Goal: Navigation & Orientation: Find specific page/section

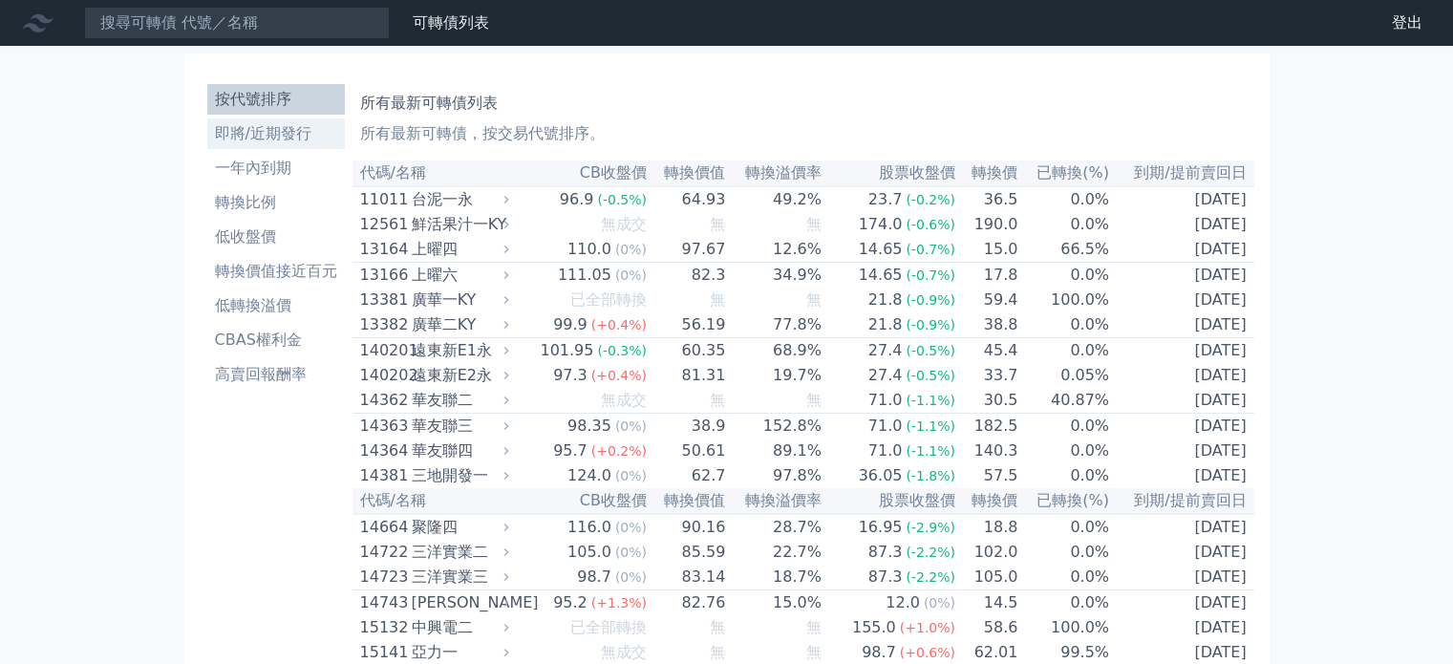
click at [299, 133] on li "即將/近期發行" at bounding box center [276, 133] width 138 height 23
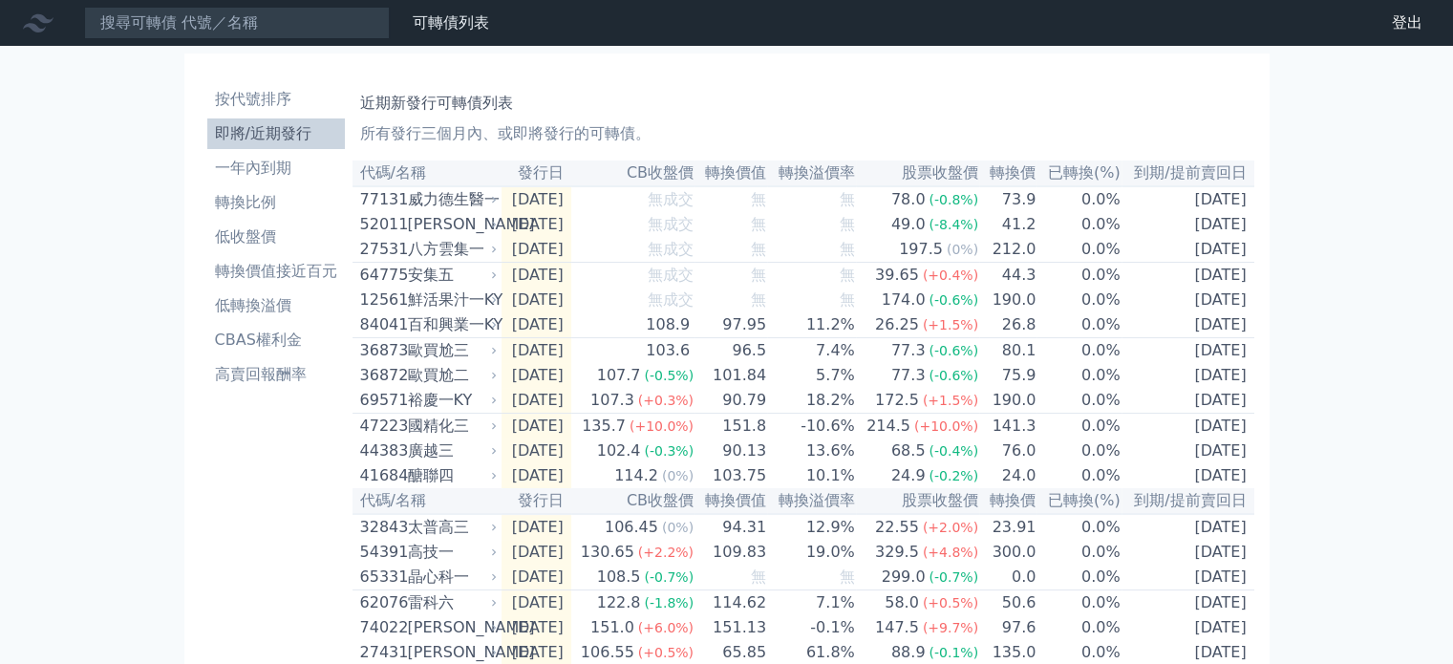
click at [905, 63] on div "按代號排序 即將/近期發行 一年內到期 轉換比例 低收盤價 轉換價值接近百元 低轉換溢價 CBAS權利金 高賣回報酬率 近期新發行可轉債列表 所有發行三個月內…" at bounding box center [726, 647] width 1085 height 1189
click at [264, 97] on li "按代號排序" at bounding box center [276, 99] width 138 height 23
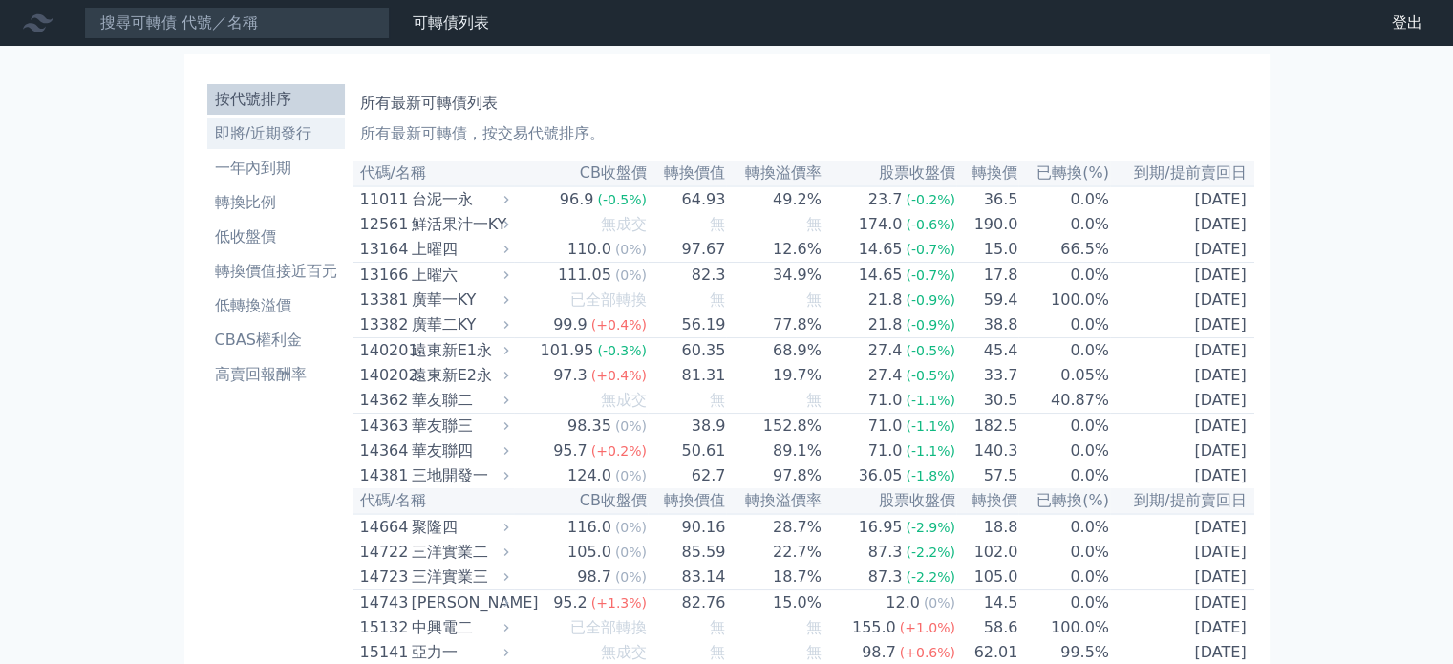
click at [275, 129] on li "即將/近期發行" at bounding box center [276, 133] width 138 height 23
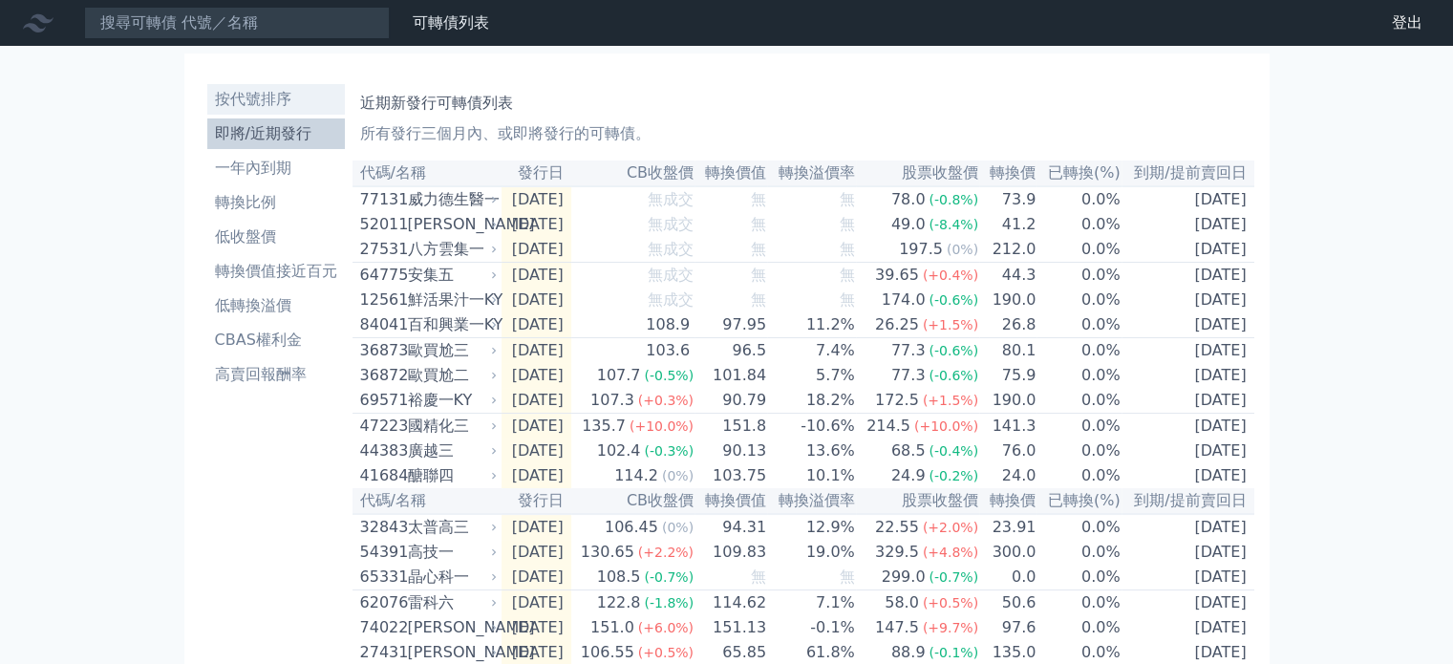
click at [274, 103] on li "按代號排序" at bounding box center [276, 99] width 138 height 23
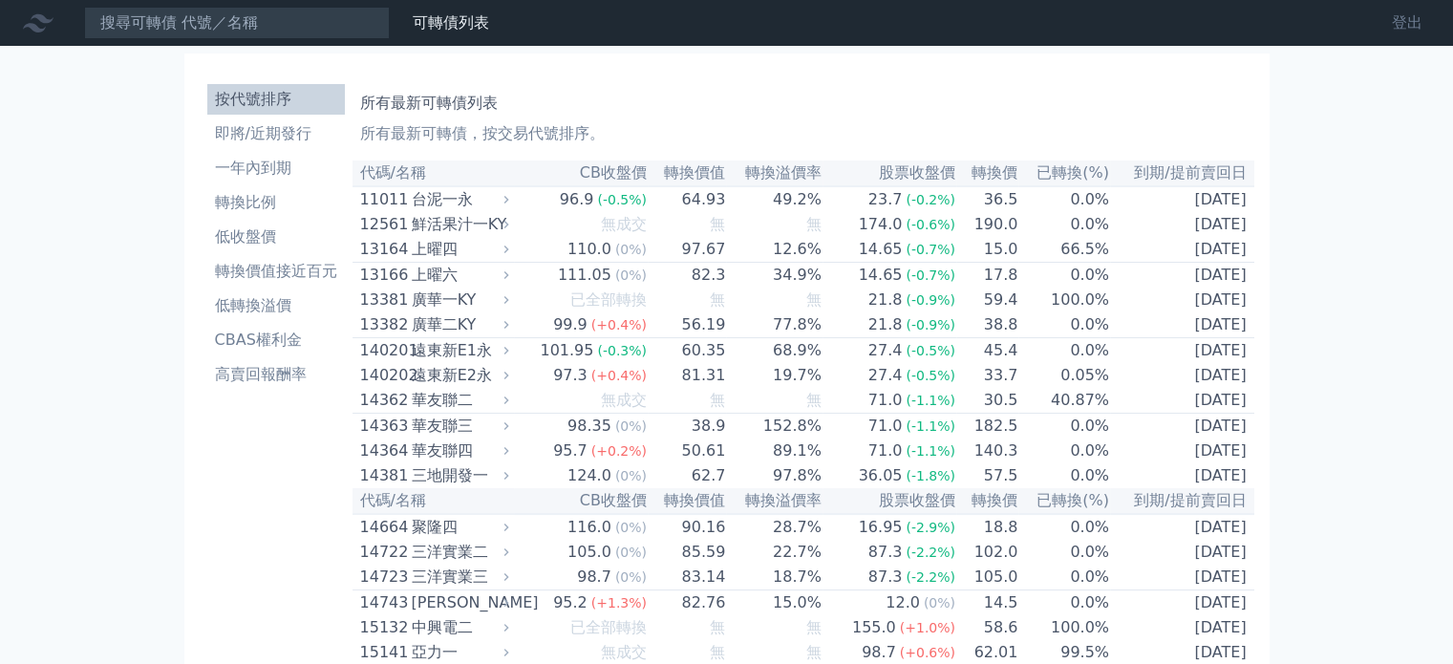
click at [1409, 18] on link "登出" at bounding box center [1406, 23] width 61 height 31
